Goal: Task Accomplishment & Management: Use online tool/utility

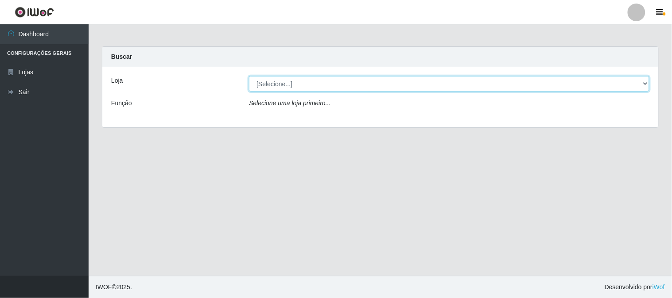
drag, startPoint x: 290, startPoint y: 76, endPoint x: 299, endPoint y: 81, distance: 10.2
click at [296, 81] on select "[Selecione...] Rede Compras Supermercados - LOJA 1" at bounding box center [449, 83] width 400 height 15
select select "158"
click at [249, 76] on select "[Selecione...] Rede Compras Supermercados - LOJA 1" at bounding box center [449, 83] width 400 height 15
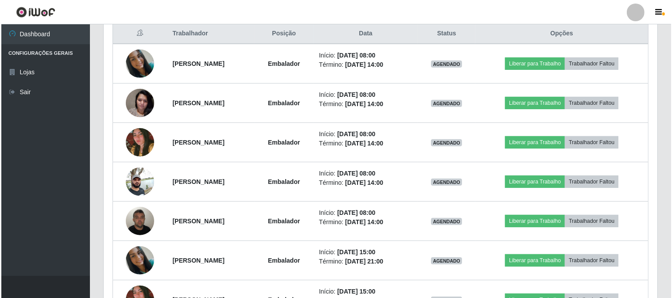
scroll to position [295, 0]
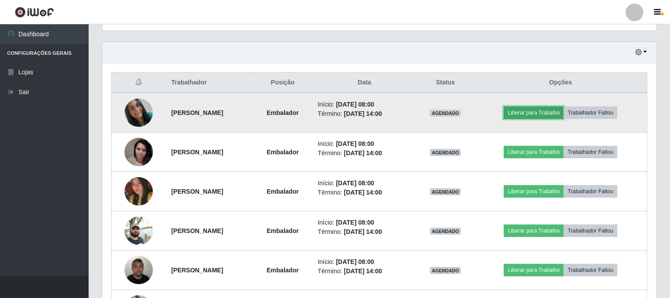
click at [545, 113] on button "Liberar para Trabalho" at bounding box center [533, 113] width 60 height 12
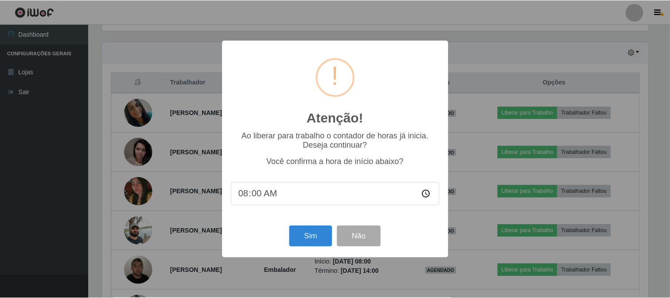
scroll to position [183, 548]
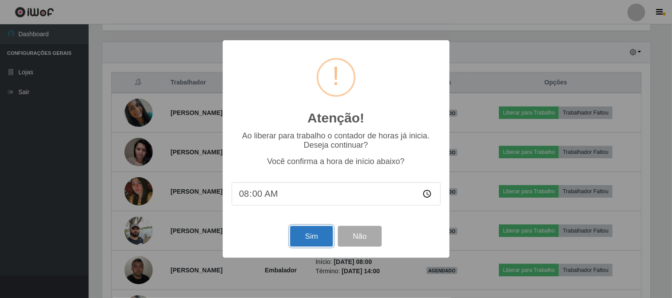
click at [324, 235] on button "Sim" at bounding box center [311, 236] width 43 height 21
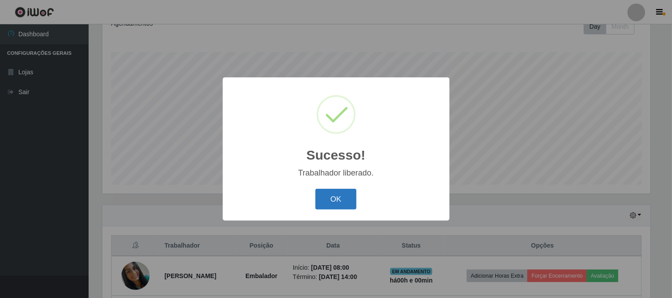
drag, startPoint x: 329, startPoint y: 192, endPoint x: 336, endPoint y: 192, distance: 6.6
click at [329, 193] on button "OK" at bounding box center [335, 199] width 41 height 21
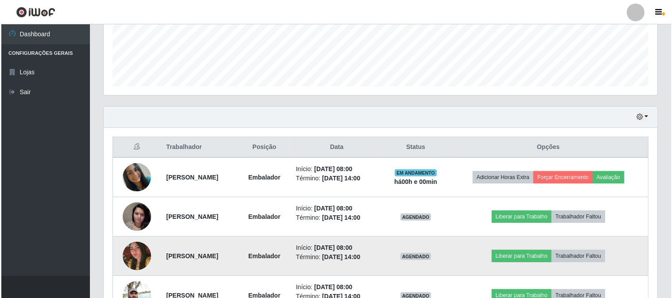
scroll to position [279, 0]
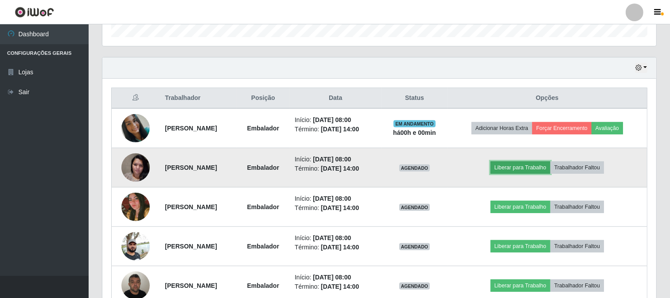
click at [542, 171] on button "Liberar para Trabalho" at bounding box center [520, 168] width 60 height 12
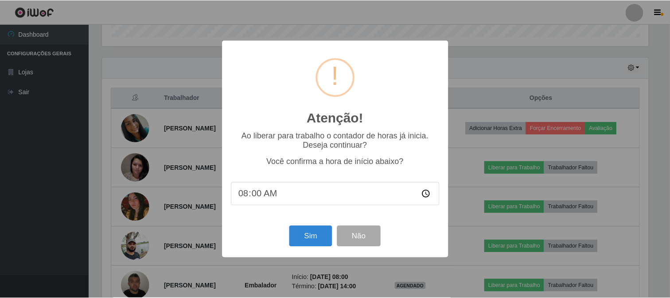
scroll to position [183, 548]
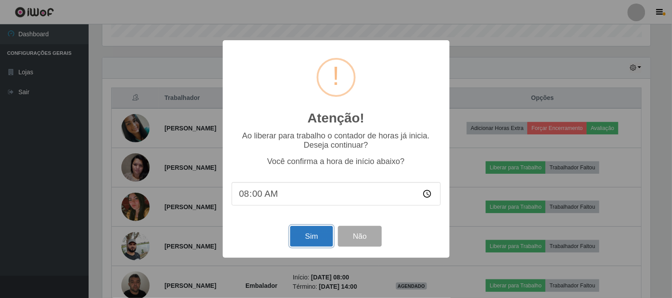
click at [324, 238] on button "Sim" at bounding box center [311, 236] width 43 height 21
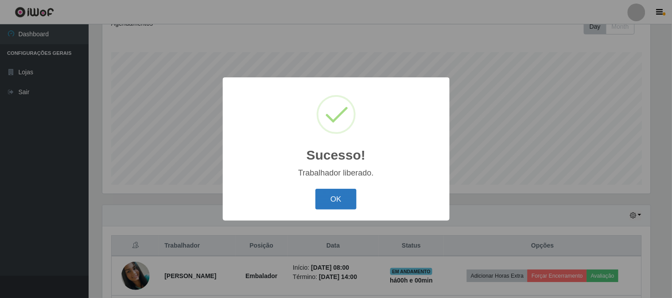
click at [338, 200] on button "OK" at bounding box center [335, 199] width 41 height 21
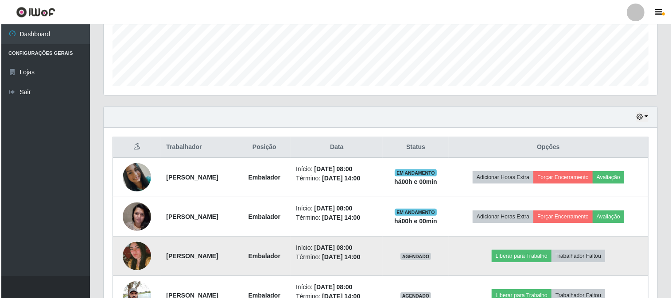
scroll to position [279, 0]
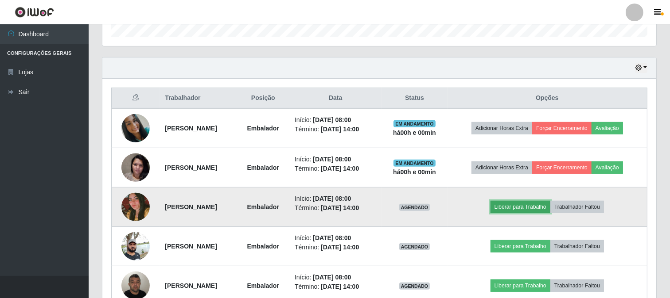
click at [520, 205] on button "Liberar para Trabalho" at bounding box center [520, 207] width 60 height 12
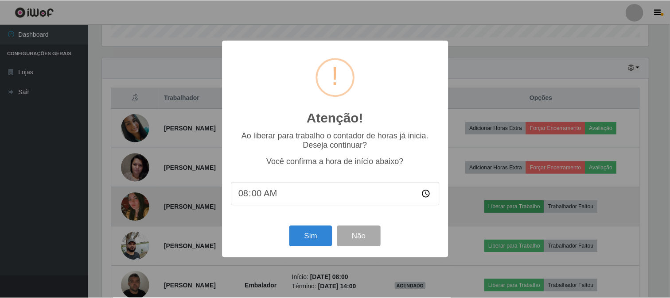
scroll to position [183, 548]
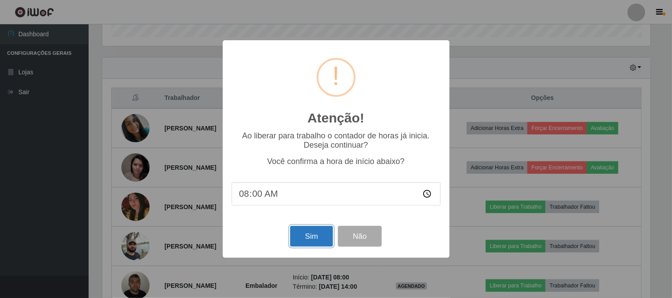
click at [306, 242] on button "Sim" at bounding box center [311, 236] width 43 height 21
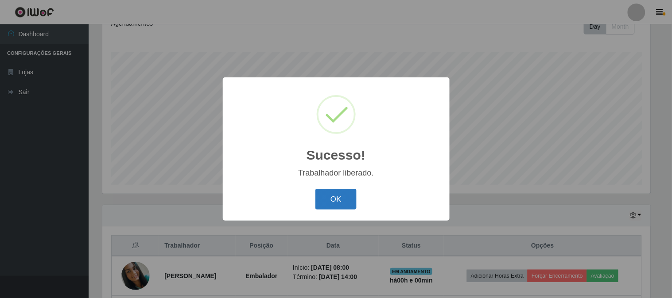
click at [340, 197] on button "OK" at bounding box center [335, 199] width 41 height 21
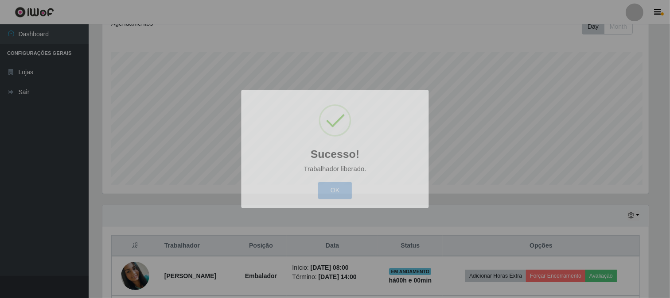
scroll to position [0, 0]
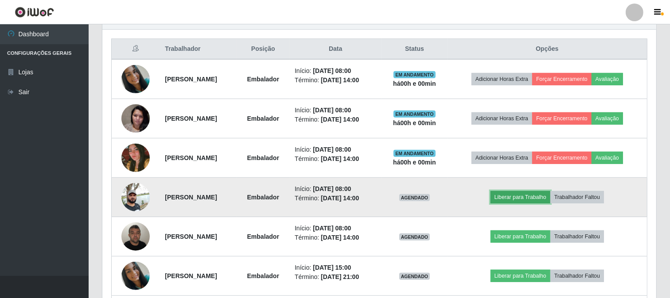
click at [530, 194] on button "Liberar para Trabalho" at bounding box center [520, 197] width 60 height 12
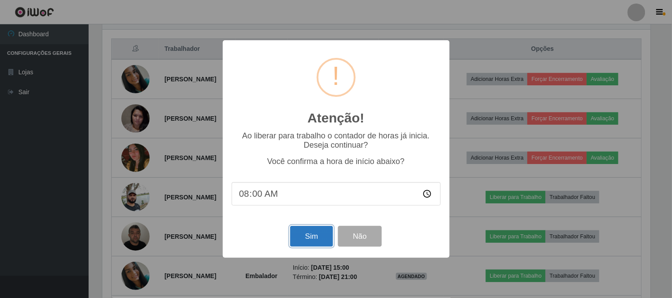
click at [319, 238] on button "Sim" at bounding box center [311, 236] width 43 height 21
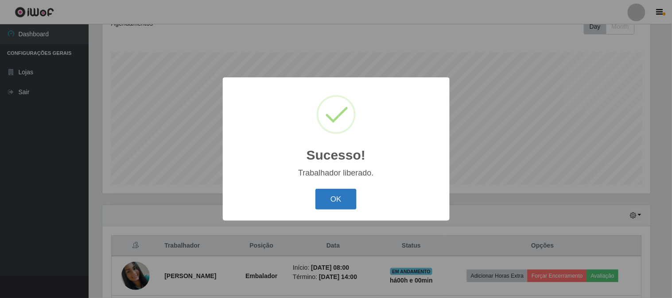
click at [334, 197] on button "OK" at bounding box center [335, 199] width 41 height 21
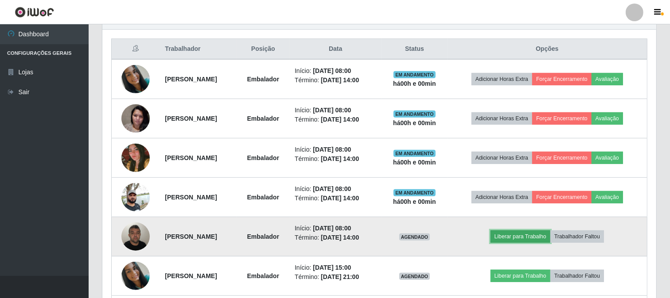
click at [541, 239] on button "Liberar para Trabalho" at bounding box center [520, 237] width 60 height 12
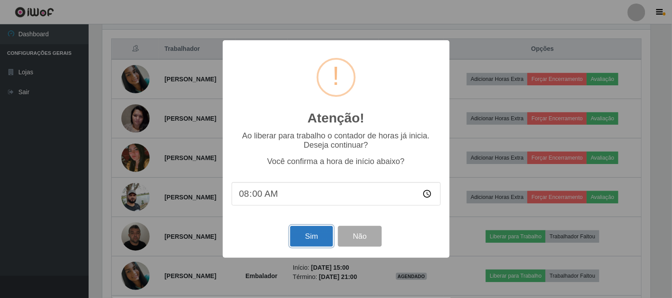
click at [303, 240] on button "Sim" at bounding box center [311, 236] width 43 height 21
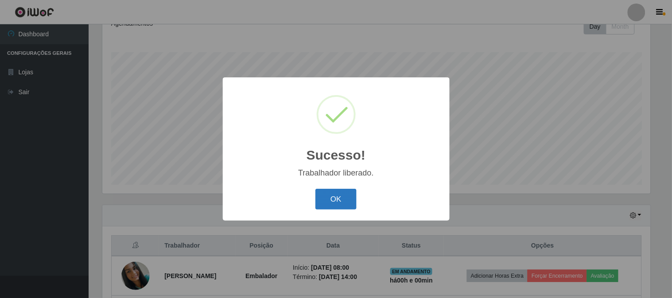
click at [331, 192] on button "OK" at bounding box center [335, 199] width 41 height 21
